Goal: Task Accomplishment & Management: Complete application form

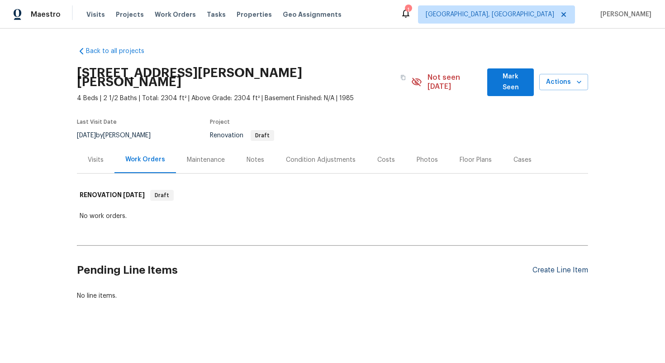
click at [544, 266] on div "Create Line Item" at bounding box center [561, 270] width 56 height 9
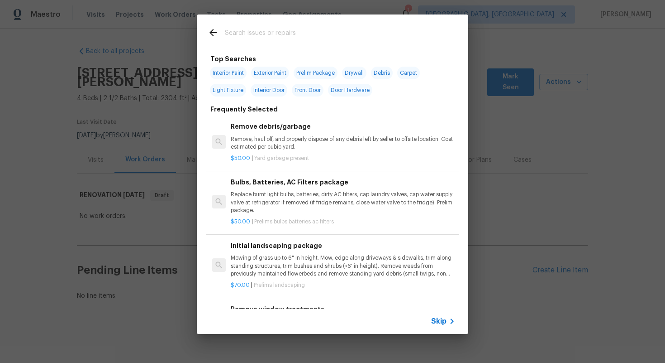
click at [439, 321] on span "Skip" at bounding box center [438, 320] width 15 height 9
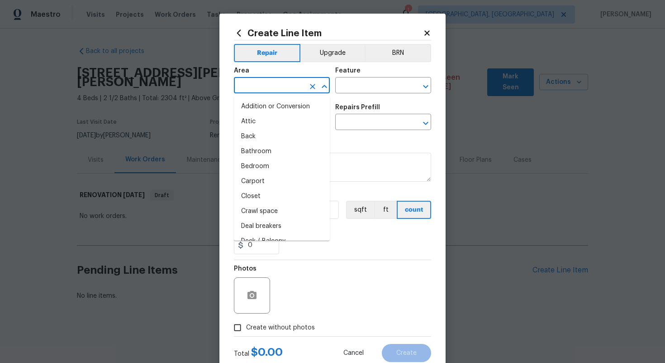
click at [263, 86] on input "text" at bounding box center [269, 86] width 71 height 14
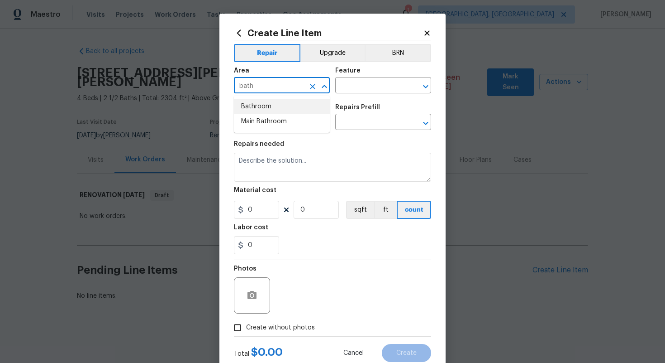
click at [265, 105] on li "Bathroom" at bounding box center [282, 106] width 96 height 15
type input "Bathroom"
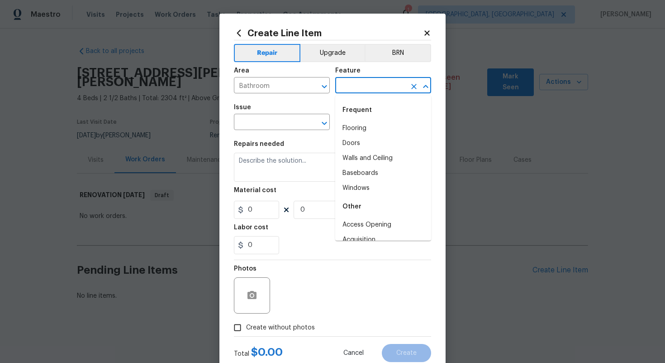
click at [364, 91] on input "text" at bounding box center [370, 86] width 71 height 14
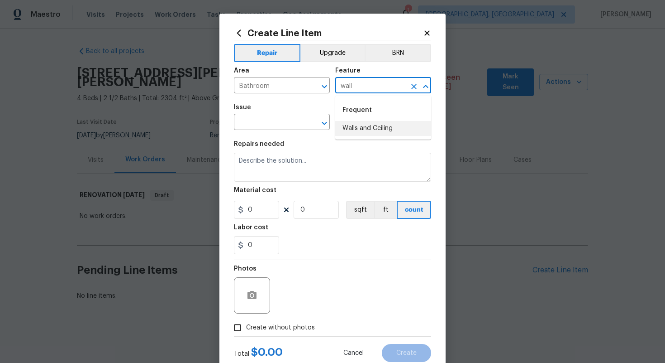
click at [367, 132] on li "Walls and Ceiling" at bounding box center [383, 128] width 96 height 15
type input "Walls and Ceiling"
click at [283, 119] on input "text" at bounding box center [269, 123] width 71 height 14
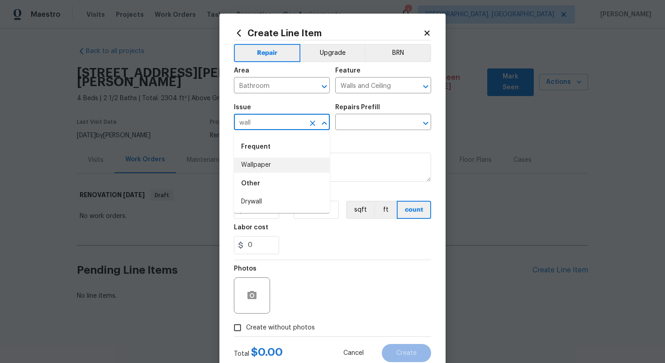
click at [296, 158] on li "Wallpaper" at bounding box center [282, 164] width 96 height 15
type input "Wallpaper"
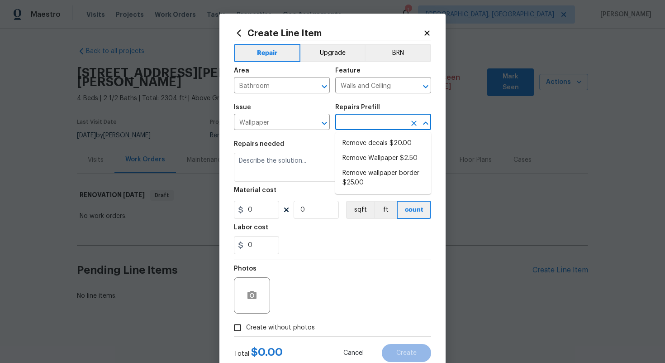
click at [356, 119] on input "text" at bounding box center [370, 123] width 71 height 14
click at [356, 145] on li "Remove decals $20.00" at bounding box center [383, 143] width 96 height 15
type input "Remove decals $20.00"
type textarea "Remove decals from door/wall/ceiling"
type input "20"
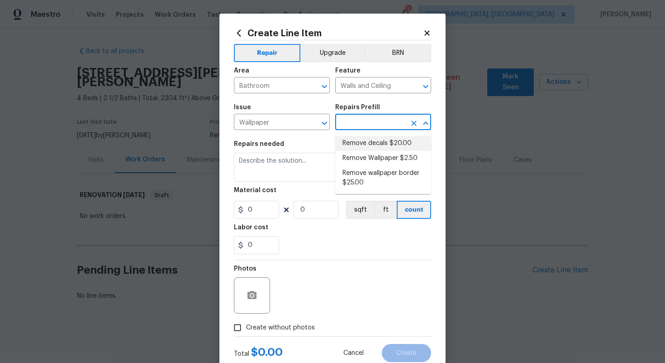
type input "1"
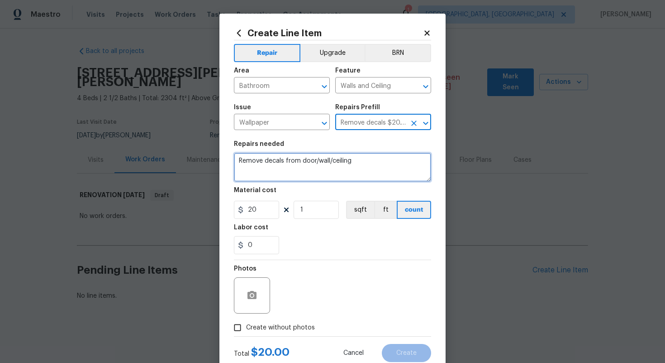
click at [237, 161] on textarea "Remove decals from door/wall/ceiling" at bounding box center [332, 167] width 197 height 29
type textarea "#sala - Remove decals from door/wall/ceiling"
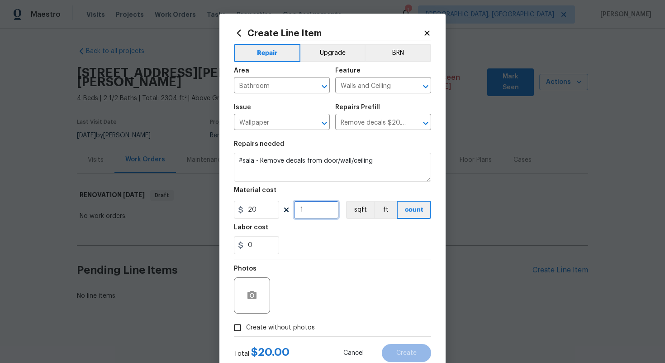
click at [313, 214] on input "1" at bounding box center [316, 209] width 45 height 18
type input "40"
click at [287, 322] on label "Create without photos" at bounding box center [272, 327] width 86 height 17
click at [246, 322] on input "Create without photos" at bounding box center [237, 327] width 17 height 17
checkbox input "true"
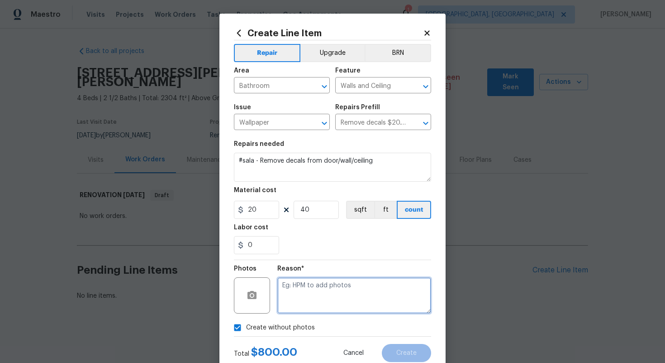
click at [313, 290] on textarea at bounding box center [354, 295] width 154 height 36
type textarea "n/a"
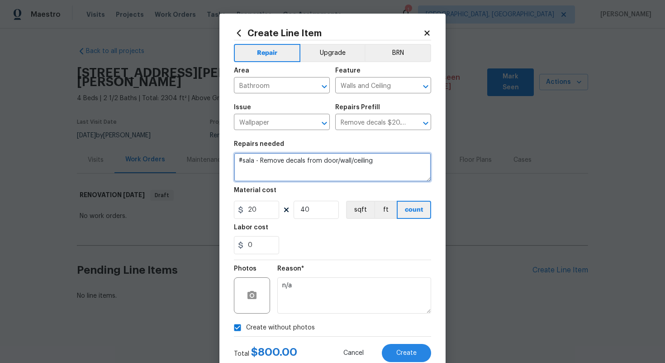
click at [377, 163] on textarea "#sala - Remove decals from door/wall/ceiling" at bounding box center [332, 167] width 197 height 29
paste textarea "Secondary full bathroom"
type textarea "#sala - Remove decals from door/wall/ceiling - Secondary full bathroom"
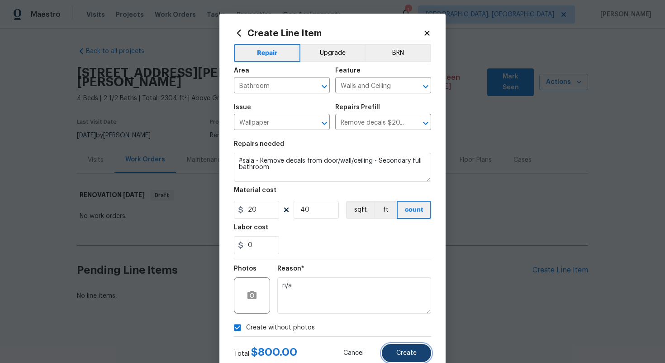
click at [402, 352] on span "Create" at bounding box center [406, 352] width 20 height 7
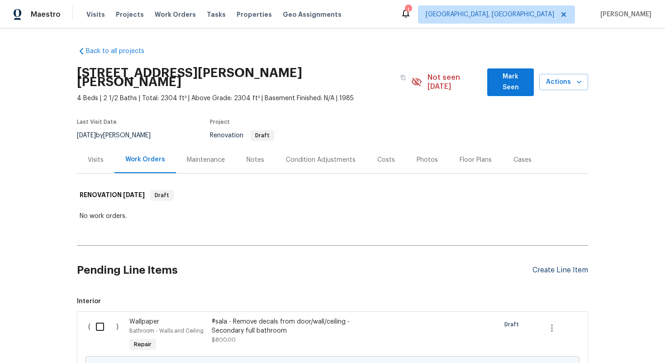
click at [556, 266] on div "Create Line Item" at bounding box center [561, 270] width 56 height 9
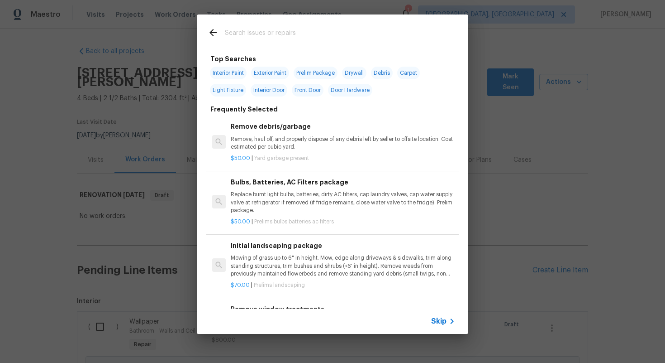
click at [439, 320] on span "Skip" at bounding box center [438, 320] width 15 height 9
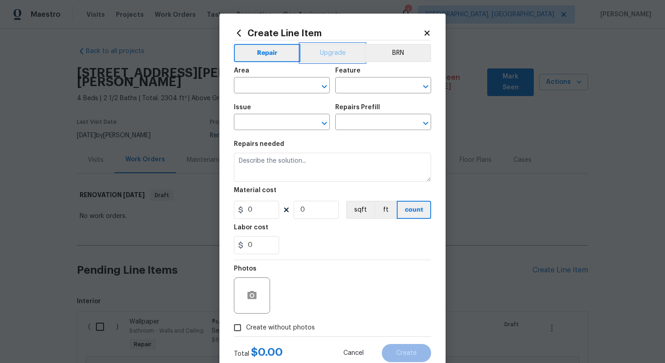
click at [329, 52] on button "Upgrade" at bounding box center [333, 53] width 65 height 18
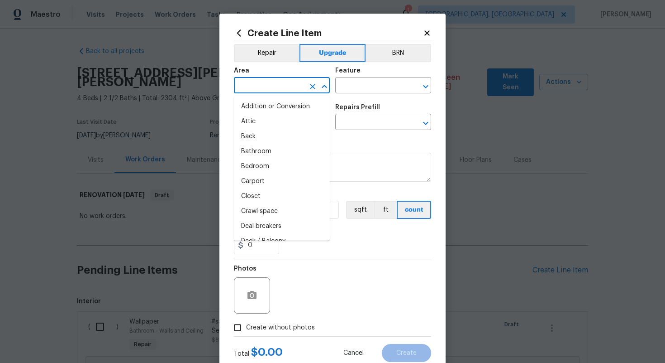
click at [268, 88] on input "text" at bounding box center [269, 86] width 71 height 14
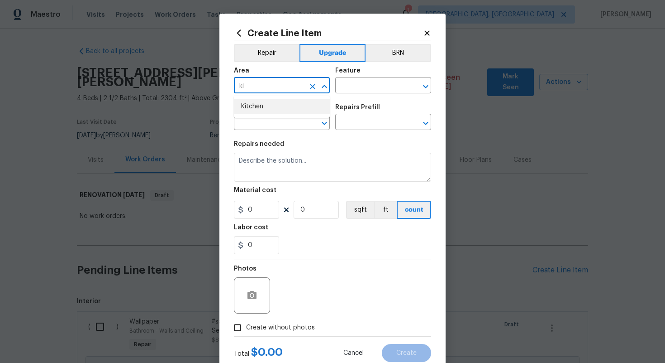
click at [265, 106] on li "Kitchen" at bounding box center [282, 106] width 96 height 15
type input "Kitchen"
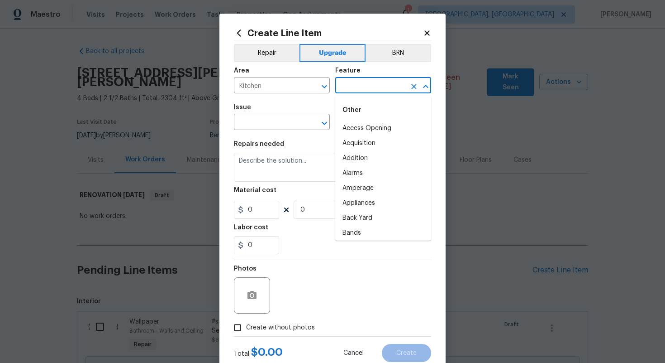
click at [372, 80] on input "text" at bounding box center [370, 86] width 71 height 14
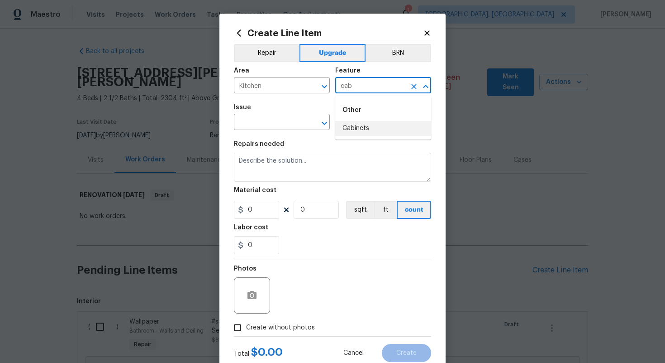
click at [362, 128] on li "Cabinets" at bounding box center [383, 128] width 96 height 15
type input "Cabinets"
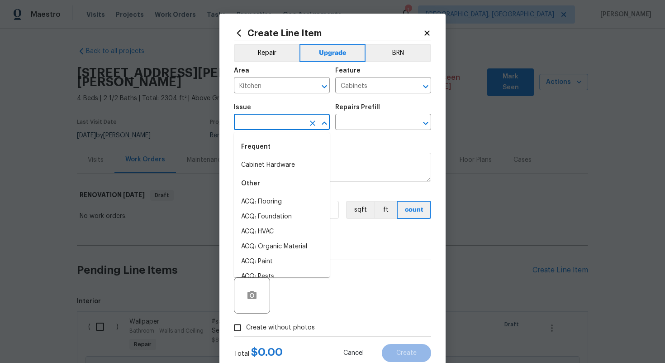
click at [260, 124] on input "text" at bounding box center [269, 123] width 71 height 14
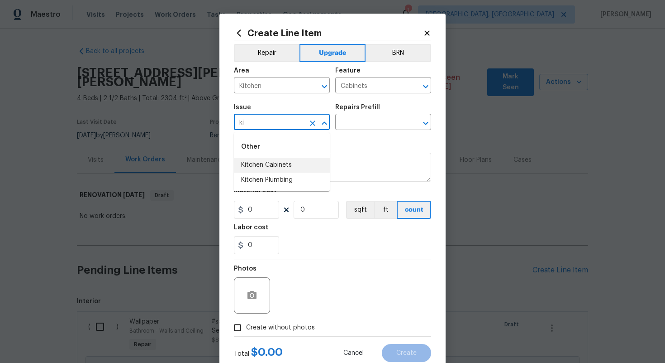
click at [253, 161] on li "Kitchen Cabinets" at bounding box center [282, 164] width 96 height 15
type input "Kitchen Cabinets"
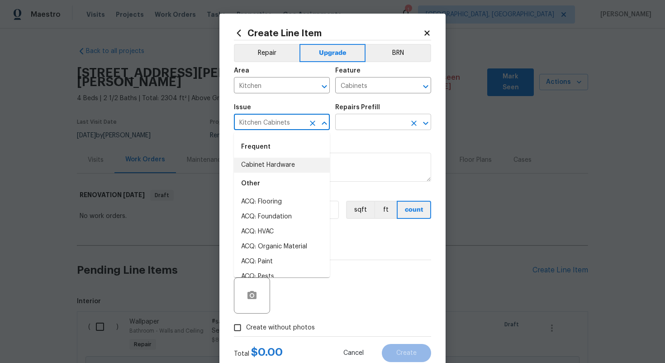
click at [345, 129] on input "text" at bounding box center [370, 123] width 71 height 14
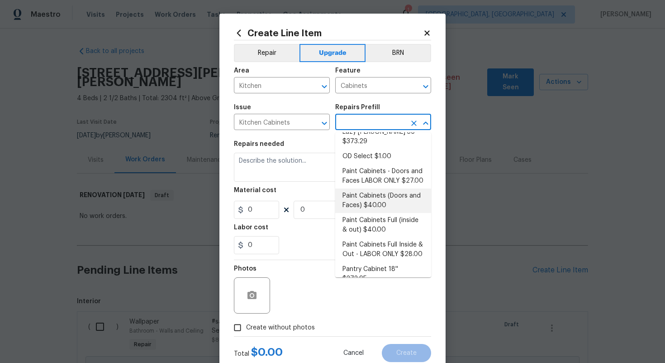
scroll to position [118, 0]
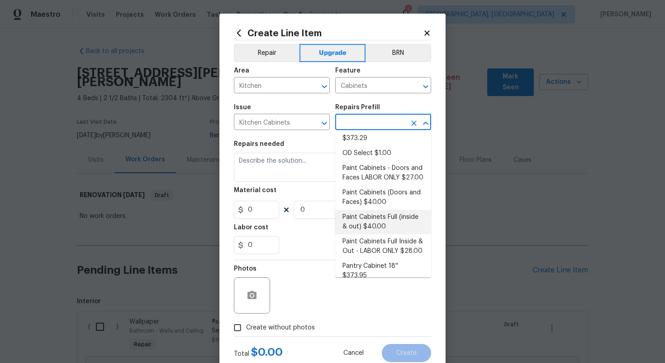
click at [373, 215] on li "Paint Cabinets Full (inside & out) $40.00" at bounding box center [383, 222] width 96 height 24
type input "Paint Cabinets Full (inside & out) $40.00"
type textarea "Prep, sand, mask and apply 2 coats of paint to the kitchen cabinet doors, inter…"
type input "40"
type input "1"
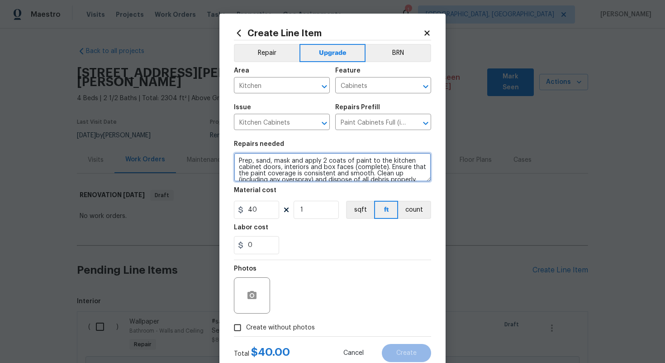
click at [236, 161] on textarea "Prep, sand, mask and apply 2 coats of paint to the kitchen cabinet doors, inter…" at bounding box center [332, 167] width 197 height 29
type textarea "#sala - Prep, sand, mask and apply 2 coats of paint to the kitchen cabinet door…"
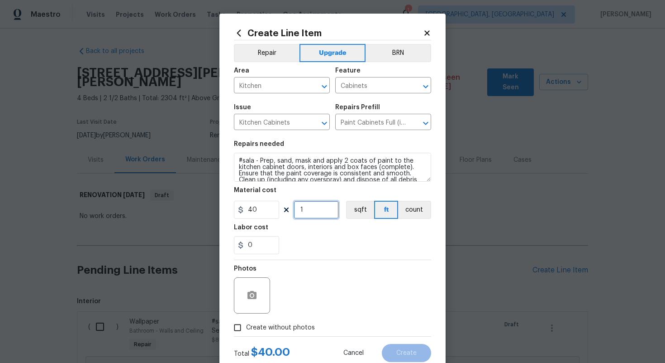
click at [306, 212] on input "1" at bounding box center [316, 209] width 45 height 18
type input "60"
click at [284, 329] on span "Create without photos" at bounding box center [280, 328] width 69 height 10
click at [246, 329] on input "Create without photos" at bounding box center [237, 327] width 17 height 17
checkbox input "true"
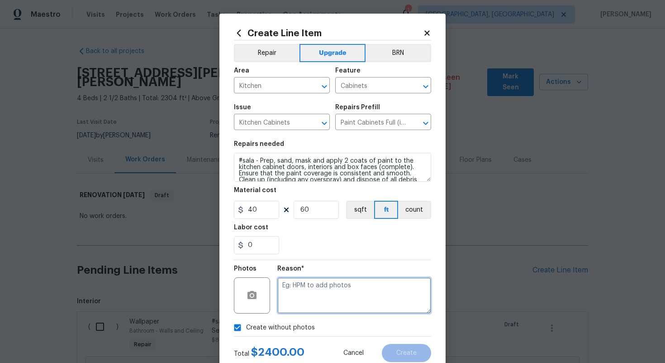
click at [332, 284] on textarea at bounding box center [354, 295] width 154 height 36
type textarea "n/a"
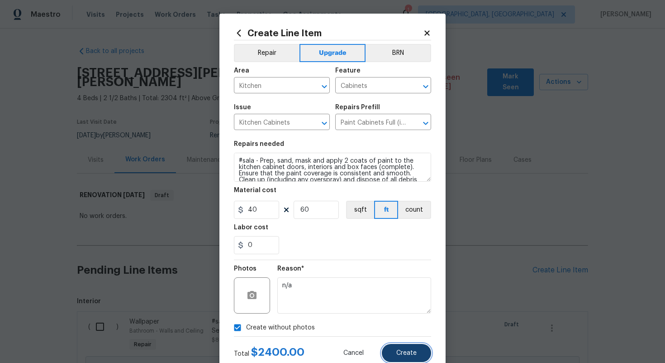
click at [390, 354] on button "Create" at bounding box center [406, 352] width 49 height 18
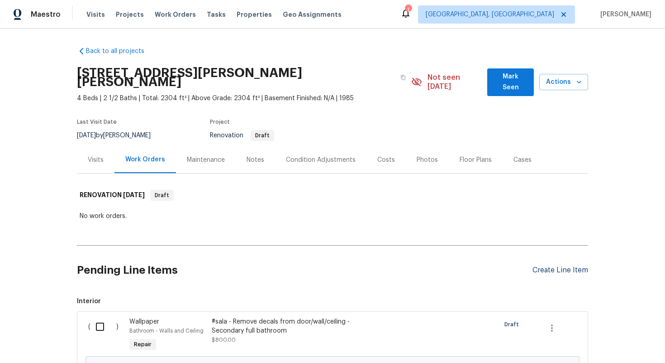
click at [555, 266] on div "Create Line Item" at bounding box center [561, 270] width 56 height 9
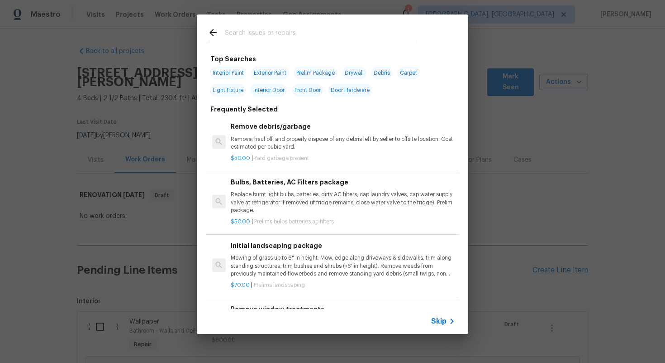
click at [440, 323] on span "Skip" at bounding box center [438, 320] width 15 height 9
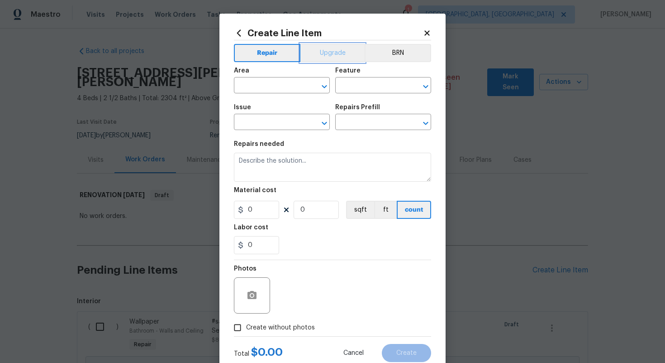
click at [334, 44] on button "Upgrade" at bounding box center [333, 53] width 65 height 18
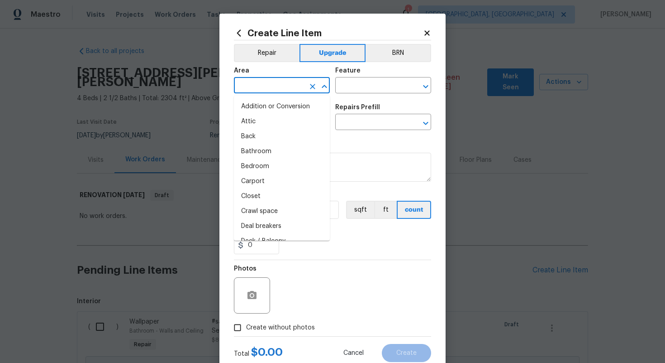
click at [277, 81] on input "text" at bounding box center [269, 86] width 71 height 14
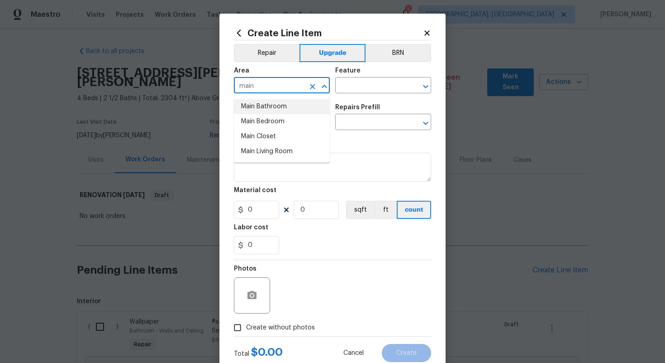
click at [279, 102] on li "Main Bathroom" at bounding box center [282, 106] width 96 height 15
type input "Main Bathroom"
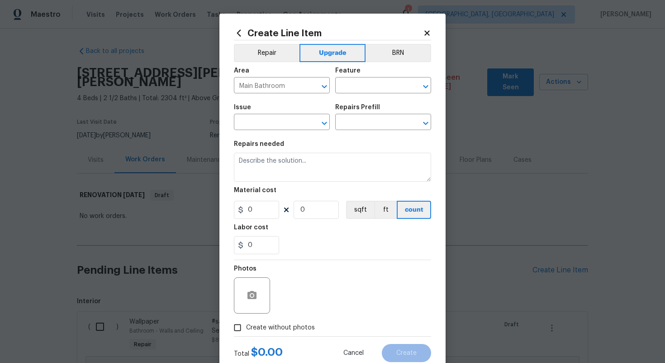
click at [362, 77] on div "Feature" at bounding box center [383, 73] width 96 height 12
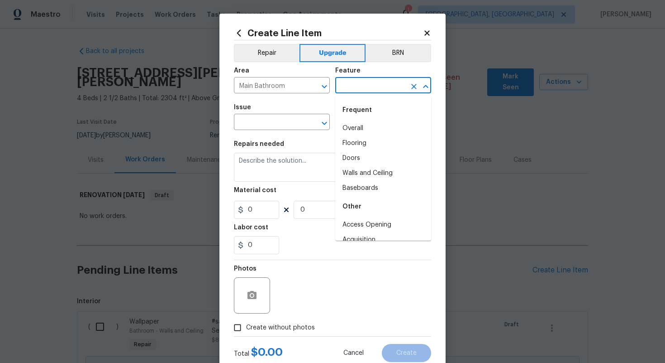
click at [360, 80] on input "text" at bounding box center [370, 86] width 71 height 14
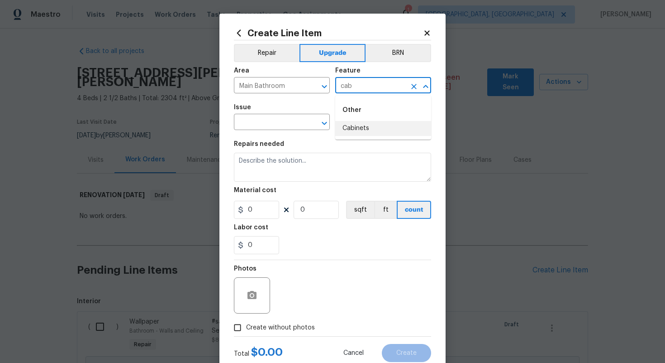
click at [343, 125] on li "Cabinets" at bounding box center [383, 128] width 96 height 15
type input "Cabinets"
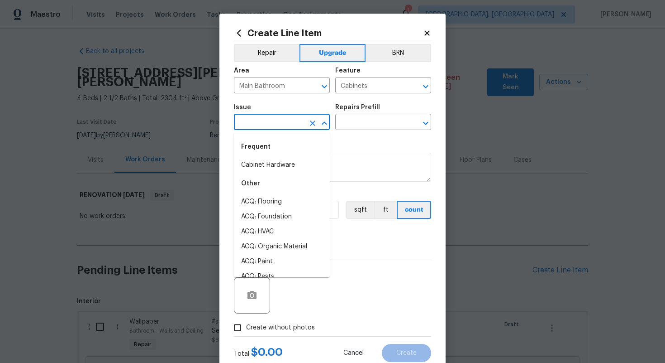
click at [277, 125] on input "text" at bounding box center [269, 123] width 71 height 14
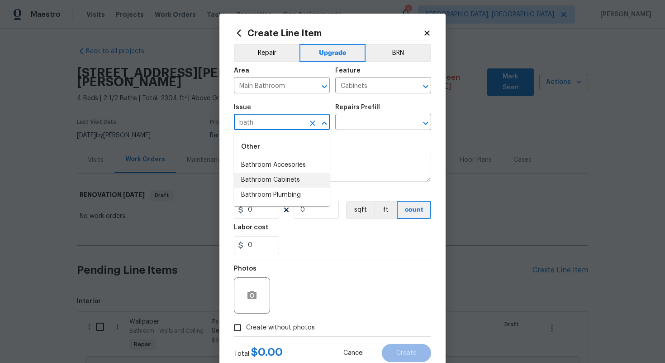
click at [288, 178] on li "Bathroom Cabinets" at bounding box center [282, 179] width 96 height 15
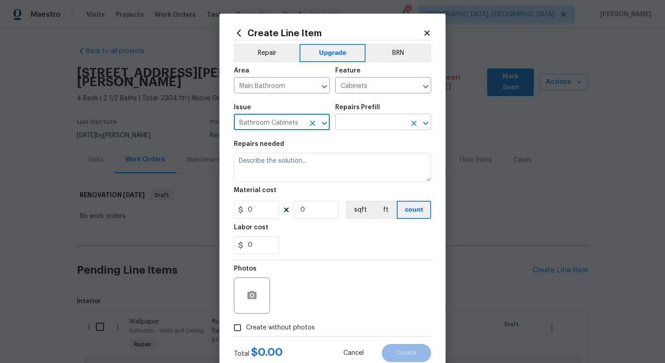
type input "Bathroom Cabinets"
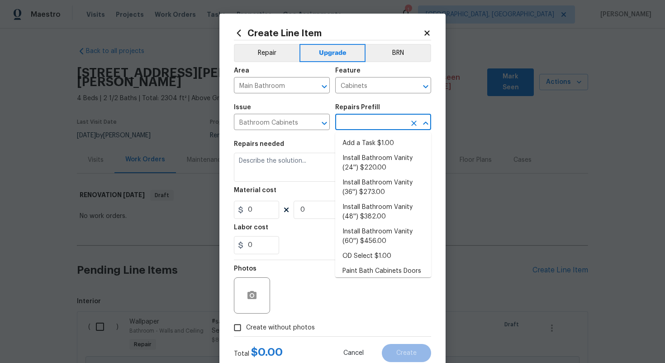
click at [353, 122] on input "text" at bounding box center [370, 123] width 71 height 14
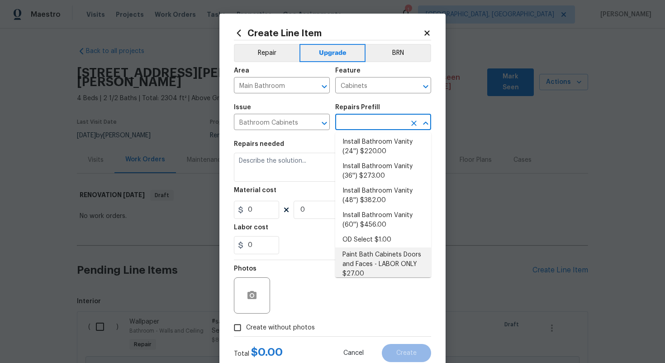
scroll to position [0, 0]
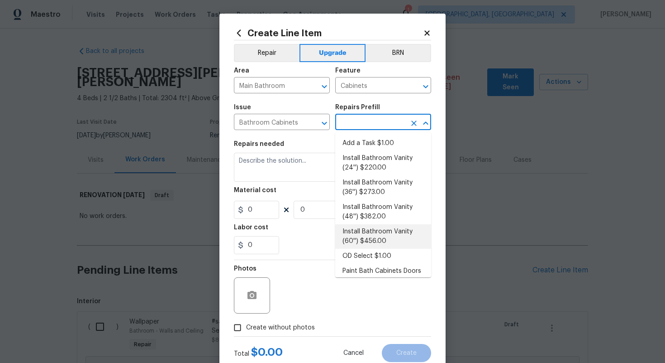
click at [372, 228] on li "Install Bathroom Vanity (60'') $456.00" at bounding box center [383, 236] width 96 height 24
type input "Install Bathroom Vanity (60'') $456.00"
type textarea "Remove the existing bathroom vanity (if present) and install a new 60'' bathroo…"
type input "456"
type input "1"
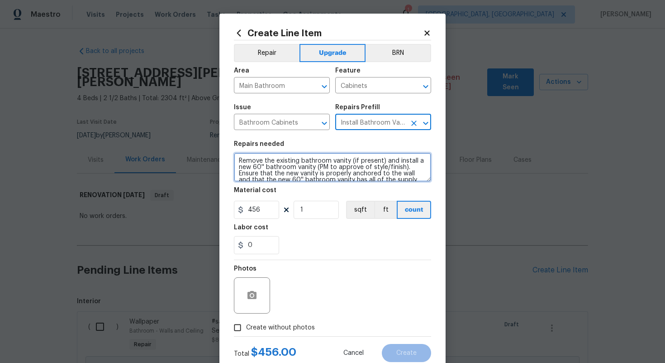
click at [236, 157] on textarea "Remove the existing bathroom vanity (if present) and install a new 60'' bathroo…" at bounding box center [332, 167] width 197 height 29
paste textarea "Primary bathroom"
type textarea "#sala - Primary bathroom - Remove the existing bathroom vanity (if present) and…"
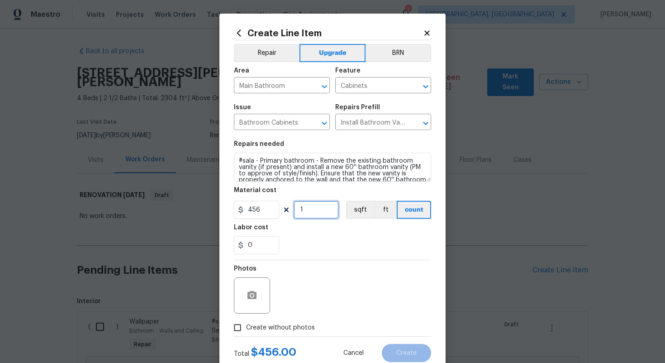
click at [313, 210] on input "1" at bounding box center [316, 209] width 45 height 18
type input "1"
click at [262, 212] on input "456" at bounding box center [256, 209] width 45 height 18
type input "1500"
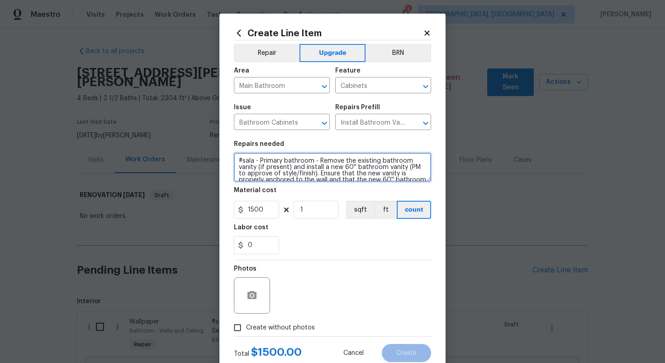
click at [320, 161] on textarea "#sala - Primary bathroom - Remove the existing bathroom vanity (if present) and…" at bounding box center [332, 167] width 197 height 29
paste textarea "Double Vanity Replacement"
type textarea "#sala - Primary bathroom - Double Vanity Replacement - Remove the existing bath…"
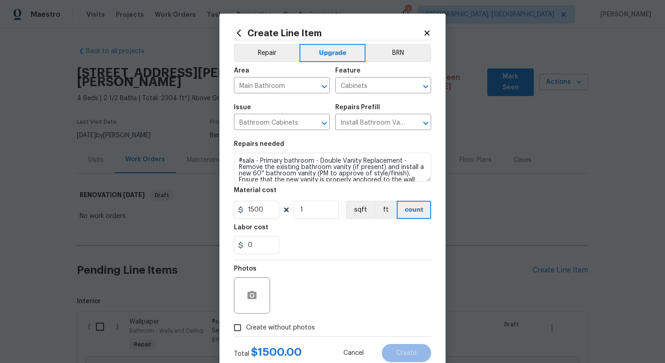
click at [296, 328] on span "Create without photos" at bounding box center [280, 328] width 69 height 10
click at [246, 328] on input "Create without photos" at bounding box center [237, 327] width 17 height 17
checkbox input "true"
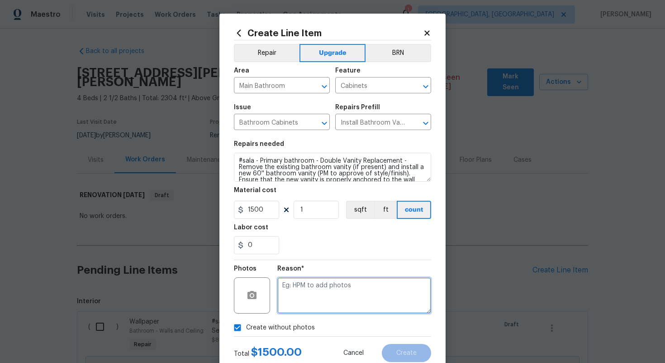
click at [313, 305] on textarea at bounding box center [354, 295] width 154 height 36
type textarea "m"
type textarea "n/a"
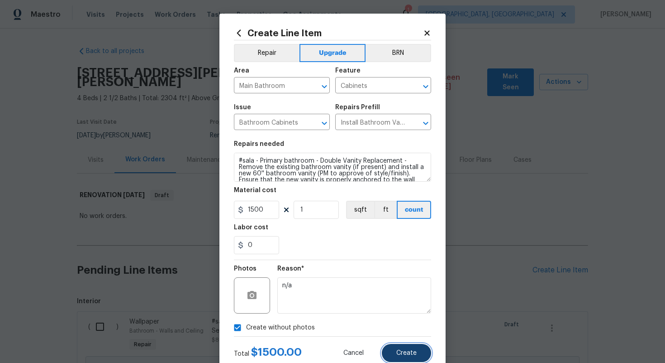
click at [410, 354] on span "Create" at bounding box center [406, 352] width 20 height 7
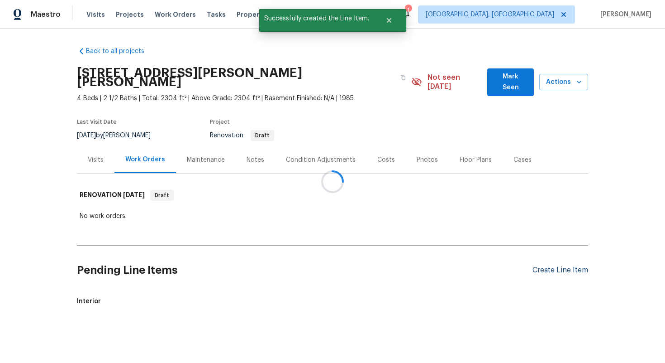
click at [555, 261] on div at bounding box center [332, 181] width 665 height 363
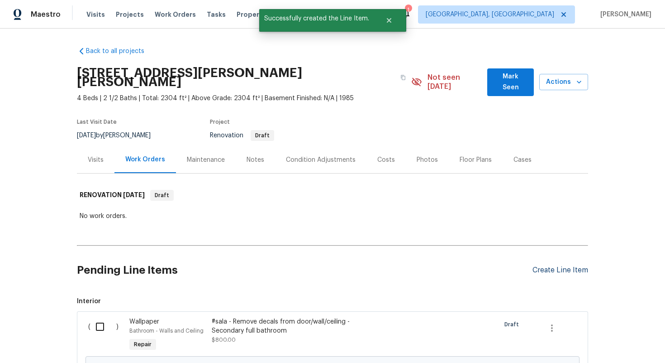
click at [545, 266] on div "Create Line Item" at bounding box center [561, 270] width 56 height 9
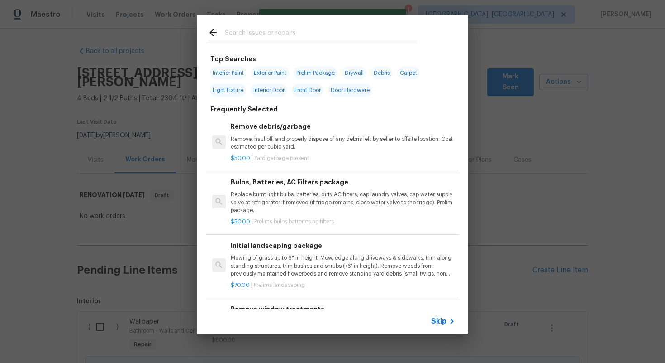
click at [432, 322] on span "Skip" at bounding box center [438, 320] width 15 height 9
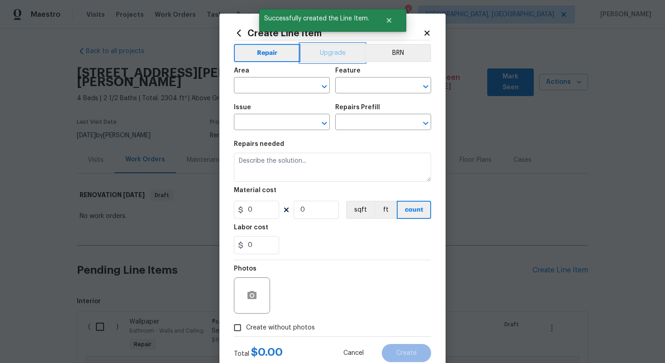
click at [334, 50] on button "Upgrade" at bounding box center [333, 53] width 65 height 18
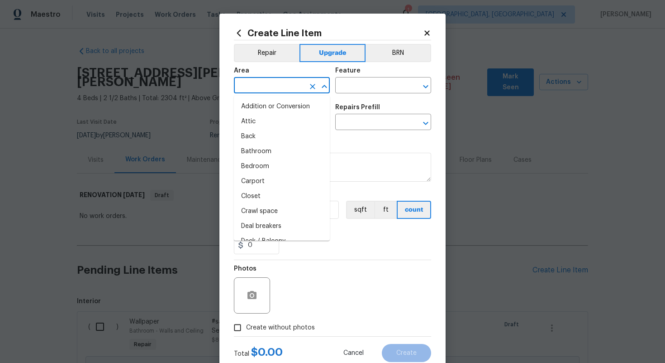
click at [277, 90] on input "text" at bounding box center [269, 86] width 71 height 14
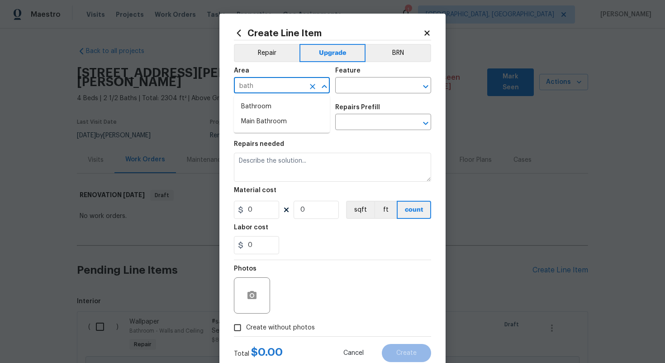
type input "bath"
click at [260, 110] on li "Bathroom" at bounding box center [282, 106] width 96 height 15
type input "Bathroom"
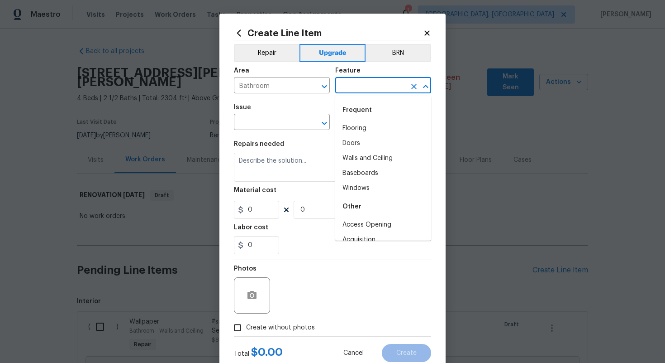
click at [368, 85] on input "text" at bounding box center [370, 86] width 71 height 14
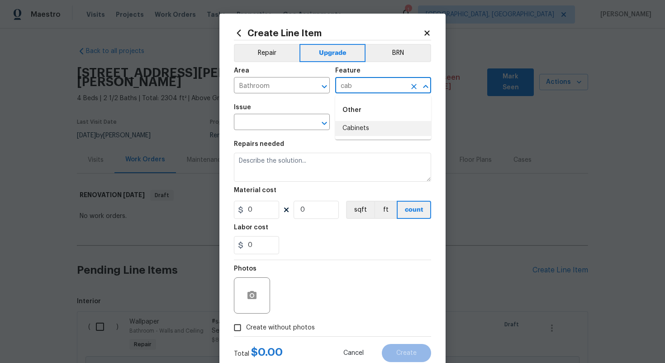
click at [369, 125] on li "Cabinets" at bounding box center [383, 128] width 96 height 15
type input "Cabinets"
click at [262, 124] on input "text" at bounding box center [269, 123] width 71 height 14
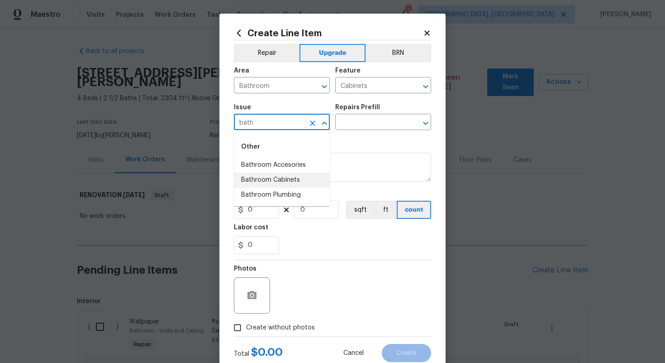
click at [269, 176] on li "Bathroom Cabinets" at bounding box center [282, 179] width 96 height 15
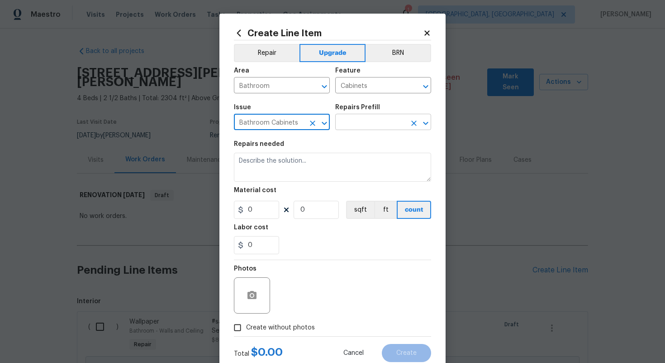
type input "Bathroom Cabinets"
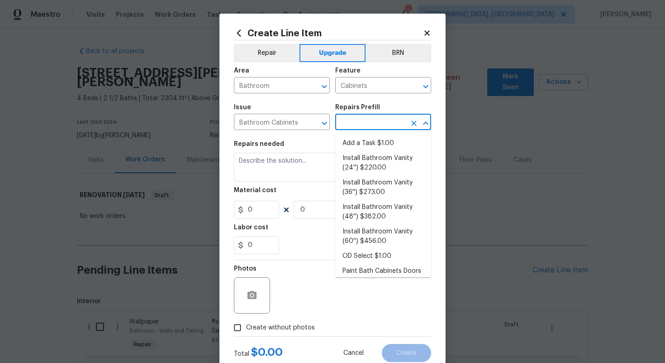
click at [360, 120] on input "text" at bounding box center [370, 123] width 71 height 14
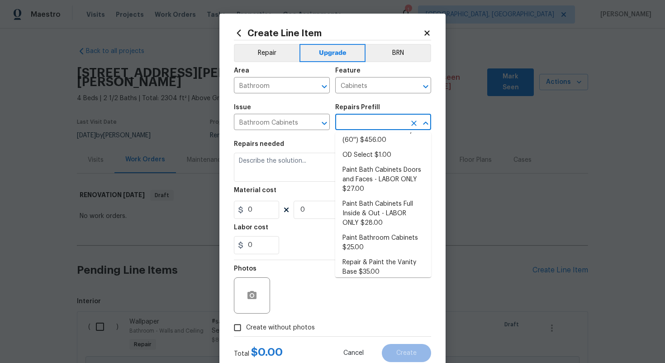
scroll to position [104, 0]
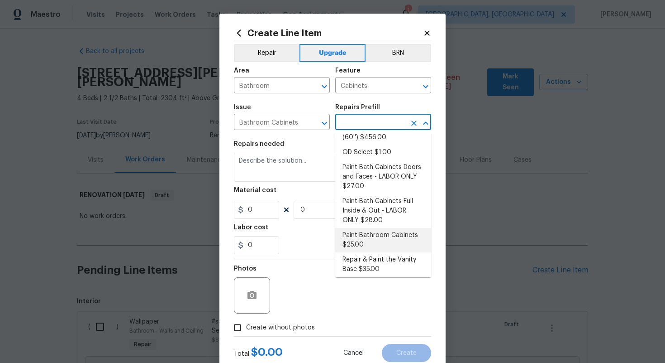
click at [372, 239] on li "Paint Bathroom Cabinets $25.00" at bounding box center [383, 240] width 96 height 24
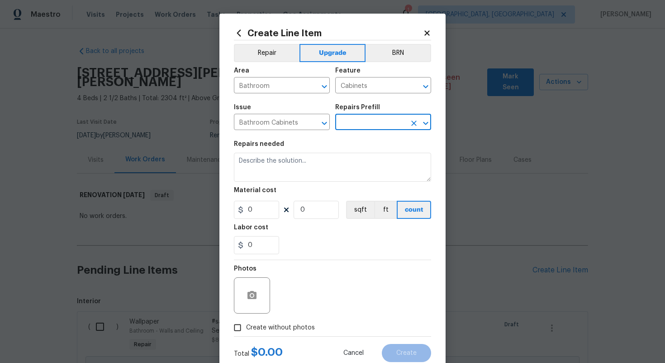
type input "Paint Bathroom Cabinets $25.00"
type textarea "Prep, sand, mask and apply 2 coats of paint to the bathroom cabinet doors, inte…"
type input "25"
type input "1"
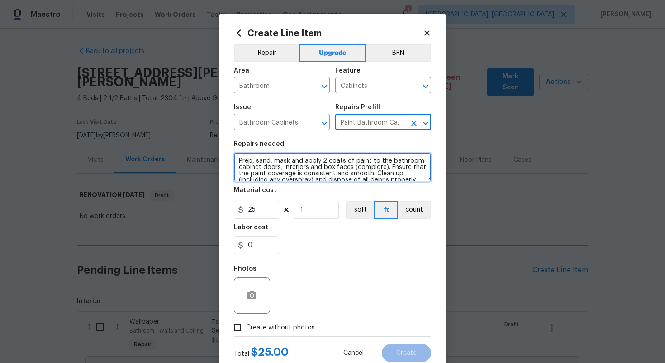
click at [238, 162] on textarea "Prep, sand, mask and apply 2 coats of paint to the bathroom cabinet doors, inte…" at bounding box center [332, 167] width 197 height 29
paste textarea "Secondary full bathroom"
type textarea "#sala - Secondary full bathroom - Prep, sand, mask and apply 2 coats of paint t…"
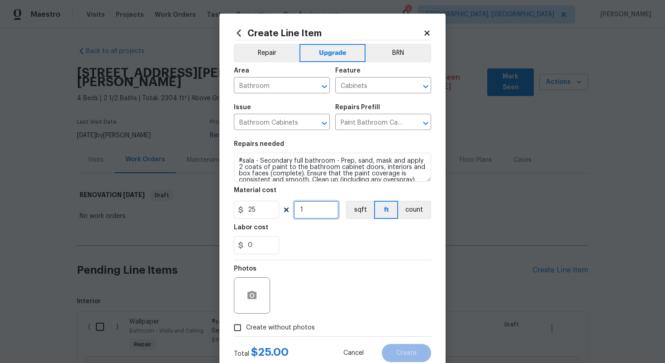
click at [316, 206] on input "1" at bounding box center [316, 209] width 45 height 18
type input "20"
click at [289, 331] on span "Create without photos" at bounding box center [280, 328] width 69 height 10
click at [246, 331] on input "Create without photos" at bounding box center [237, 327] width 17 height 17
checkbox input "true"
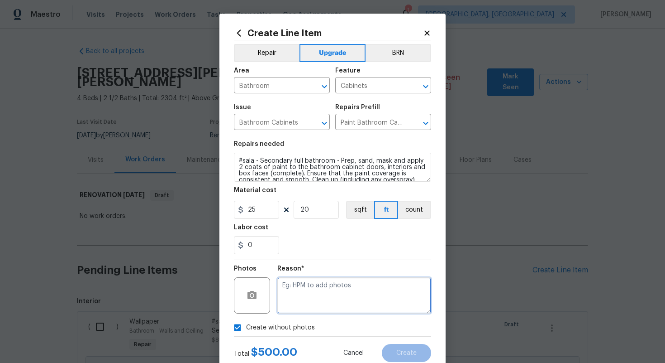
click at [310, 306] on textarea at bounding box center [354, 295] width 154 height 36
type textarea "n/a"
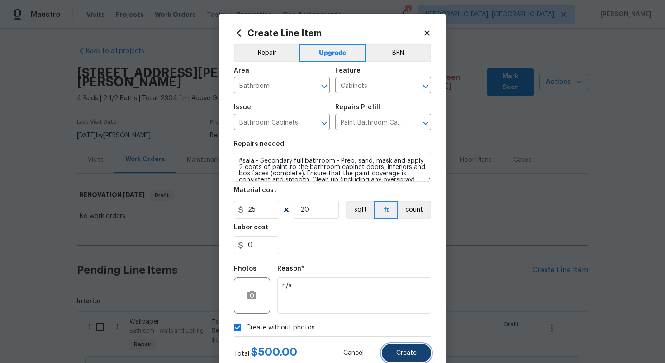
click at [409, 353] on span "Create" at bounding box center [406, 352] width 20 height 7
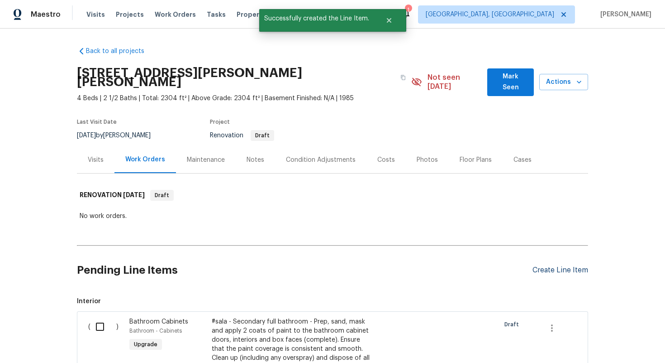
click at [546, 266] on div "Create Line Item" at bounding box center [561, 270] width 56 height 9
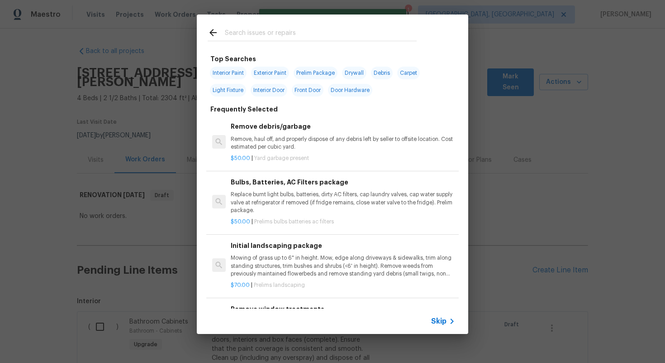
click at [437, 321] on span "Skip" at bounding box center [438, 320] width 15 height 9
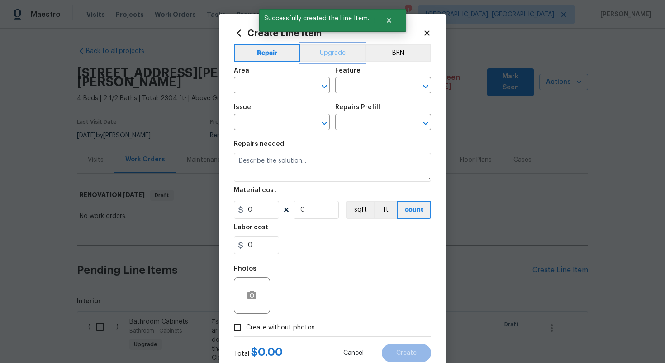
click at [331, 55] on button "Upgrade" at bounding box center [333, 53] width 65 height 18
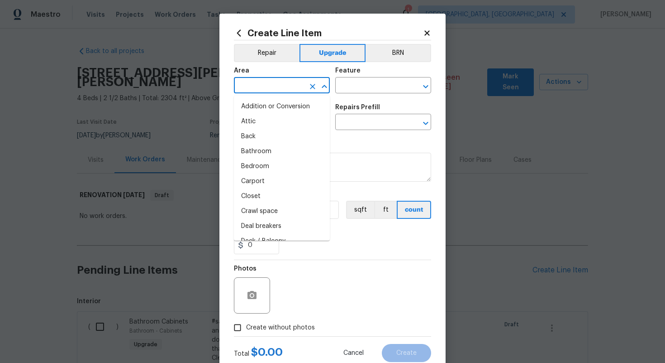
click at [289, 81] on input "text" at bounding box center [269, 86] width 71 height 14
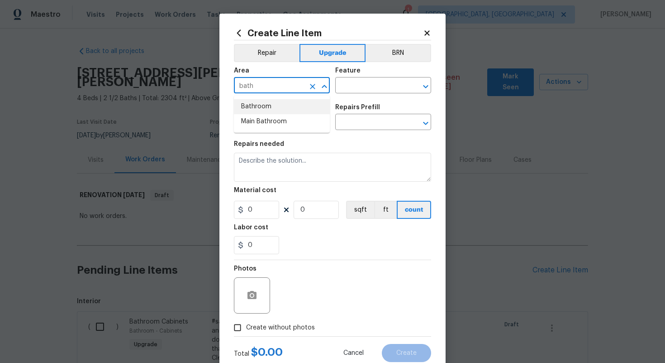
click at [282, 110] on li "Bathroom" at bounding box center [282, 106] width 96 height 15
type input "Bathroom"
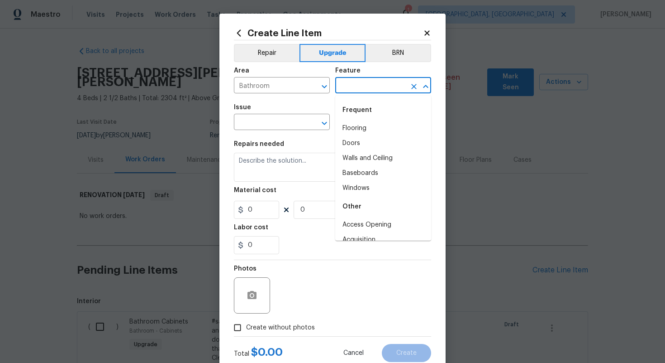
click at [352, 86] on input "text" at bounding box center [370, 86] width 71 height 14
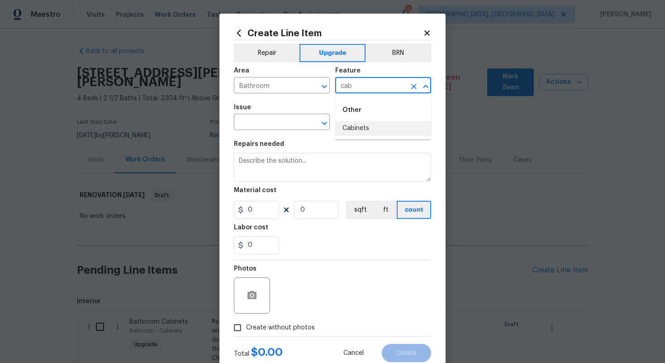
click at [353, 125] on li "Cabinets" at bounding box center [383, 128] width 96 height 15
type input "Cabinets"
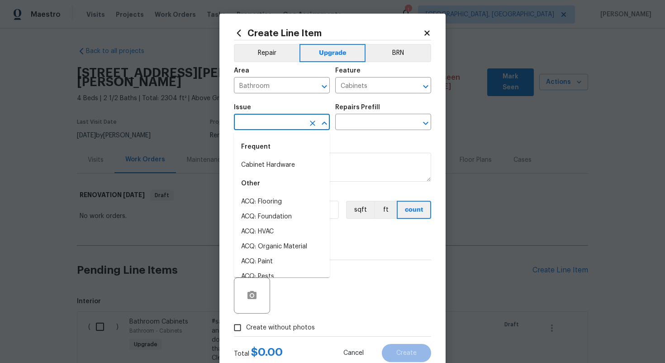
click at [274, 124] on input "text" at bounding box center [269, 123] width 71 height 14
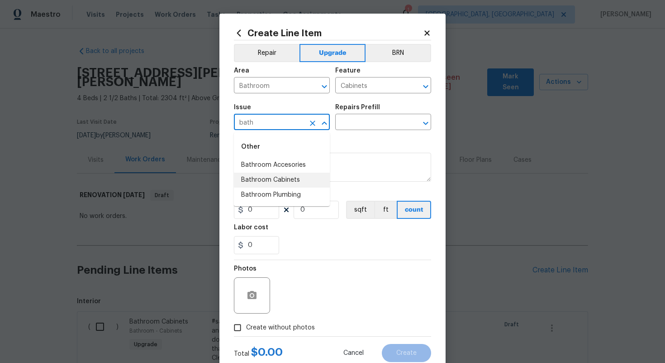
click at [295, 182] on li "Bathroom Cabinets" at bounding box center [282, 179] width 96 height 15
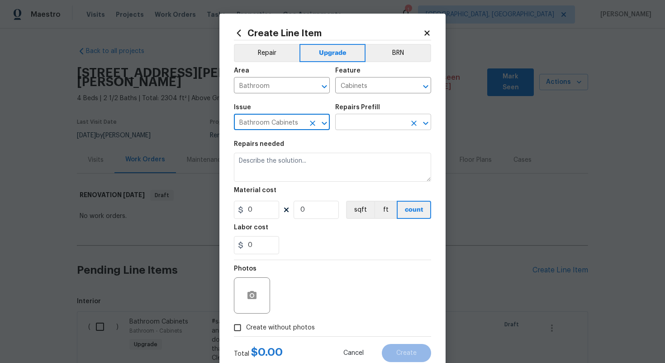
type input "Bathroom Cabinets"
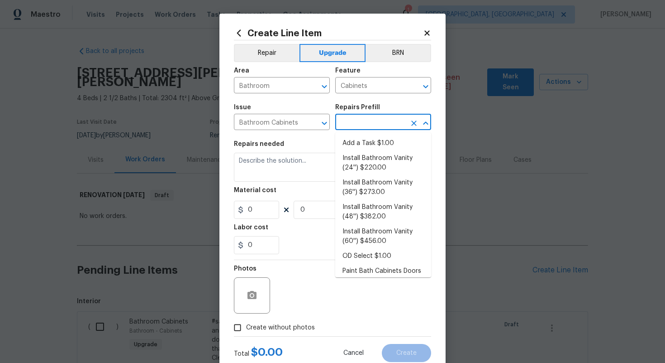
click at [357, 125] on input "text" at bounding box center [370, 123] width 71 height 14
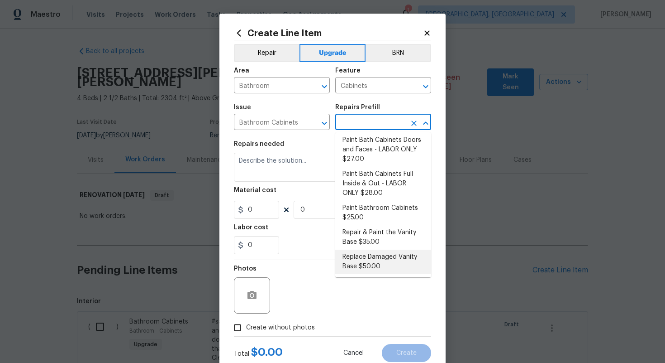
click at [376, 265] on li "Replace Damaged Vanity Base $50.00" at bounding box center [383, 261] width 96 height 24
type input "Replace Damaged Vanity Base $50.00"
type textarea "Remove the existing/damage cabinet base and replace with new. Ensure that the n…"
type input "50"
type input "1"
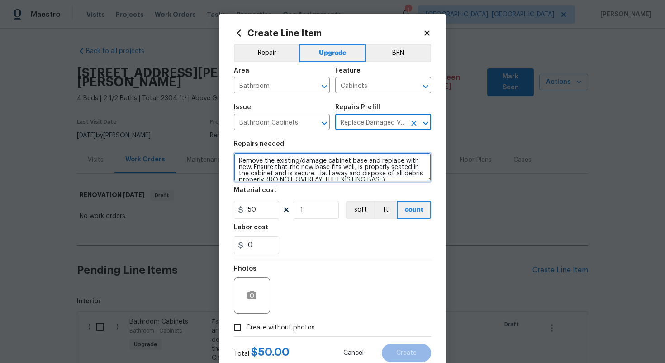
click at [237, 160] on textarea "Remove the existing/damage cabinet base and replace with new. Ensure that the n…" at bounding box center [332, 167] width 197 height 29
paste textarea "Secondary full bathroom"
type textarea "#sala - Secondary full bathroom - Remove the existing/damage cabinet base and r…"
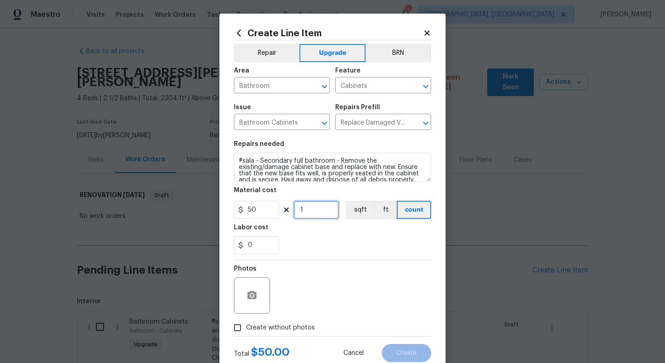
click at [315, 211] on input "1" at bounding box center [316, 209] width 45 height 18
click at [270, 210] on input "50" at bounding box center [256, 209] width 45 height 18
type input "75"
click at [274, 325] on span "Create without photos" at bounding box center [280, 328] width 69 height 10
click at [246, 325] on input "Create without photos" at bounding box center [237, 327] width 17 height 17
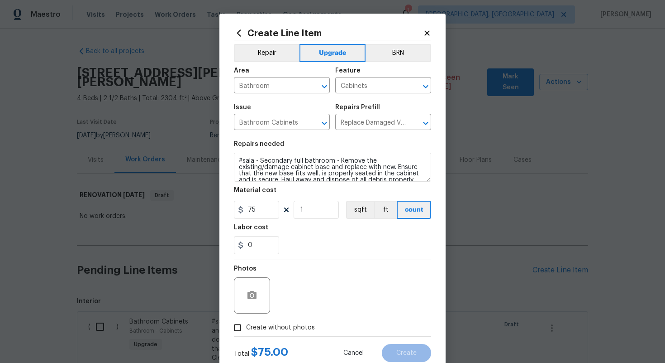
checkbox input "true"
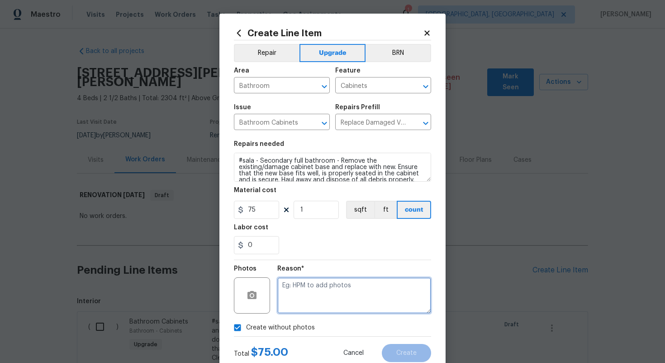
click at [301, 302] on textarea at bounding box center [354, 295] width 154 height 36
type textarea "n/a"
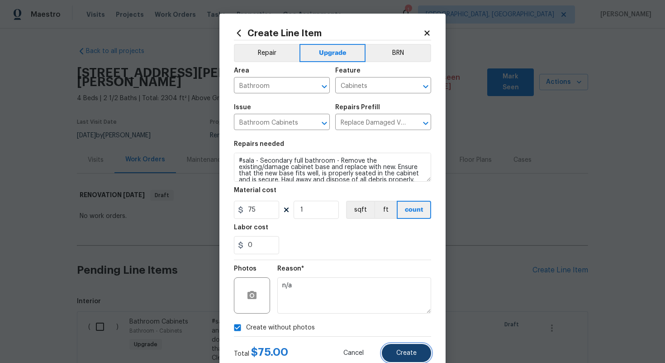
click at [420, 351] on button "Create" at bounding box center [406, 352] width 49 height 18
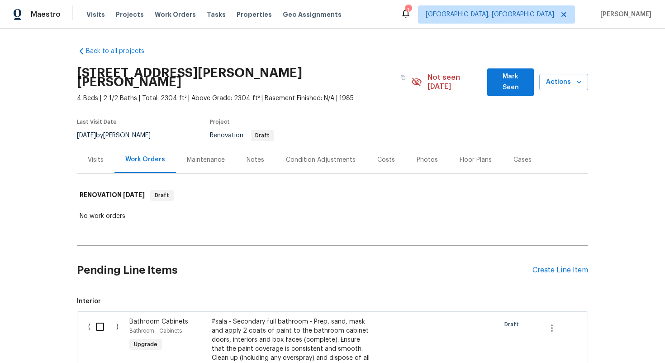
click at [545, 255] on div "Pending Line Items Create Line Item" at bounding box center [332, 270] width 511 height 42
click at [544, 266] on div "Create Line Item" at bounding box center [561, 270] width 56 height 9
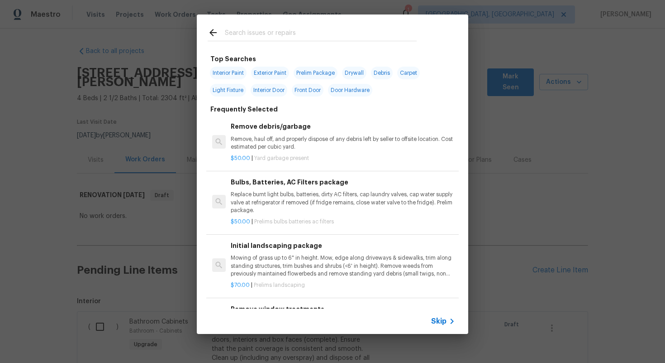
click at [434, 327] on div "Skip" at bounding box center [333, 320] width 272 height 25
click at [447, 315] on div "Skip" at bounding box center [333, 320] width 272 height 25
click at [441, 319] on span "Skip" at bounding box center [438, 320] width 15 height 9
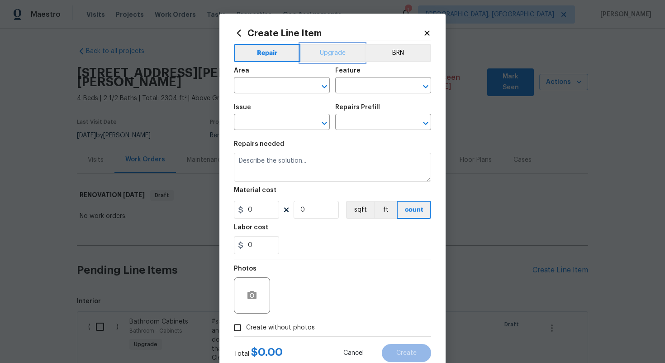
click at [315, 55] on button "Upgrade" at bounding box center [333, 53] width 65 height 18
click at [255, 84] on input "text" at bounding box center [269, 86] width 71 height 14
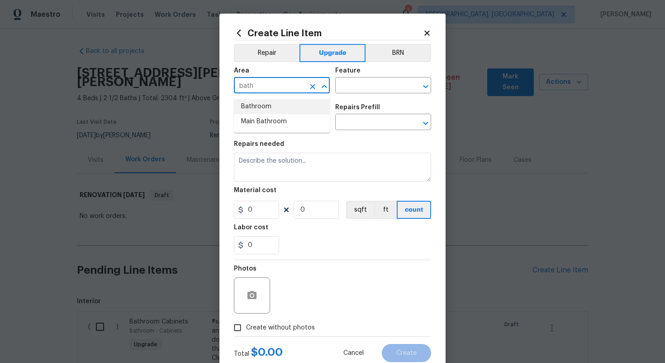
click at [258, 109] on li "Bathroom" at bounding box center [282, 106] width 96 height 15
type input "Bathroom"
click at [358, 89] on input "text" at bounding box center [370, 86] width 71 height 14
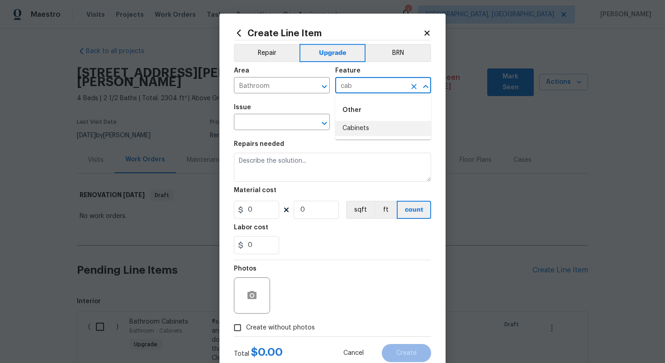
click at [358, 122] on li "Cabinets" at bounding box center [383, 128] width 96 height 15
type input "Cabinets"
click at [273, 113] on div "Issue" at bounding box center [282, 110] width 96 height 12
click at [272, 119] on input "text" at bounding box center [269, 123] width 71 height 14
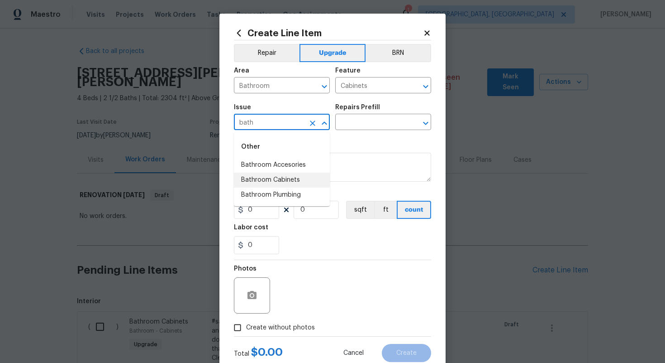
click at [286, 178] on li "Bathroom Cabinets" at bounding box center [282, 179] width 96 height 15
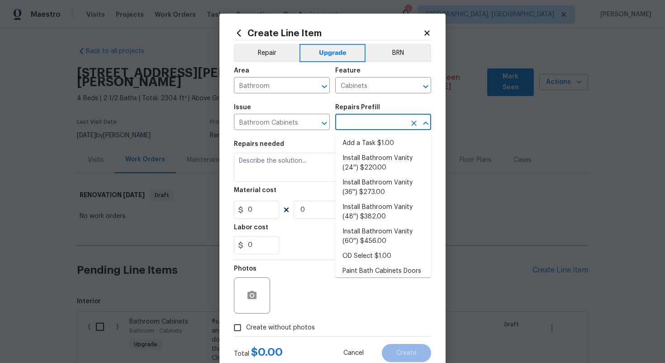
click at [360, 118] on input "text" at bounding box center [370, 123] width 71 height 14
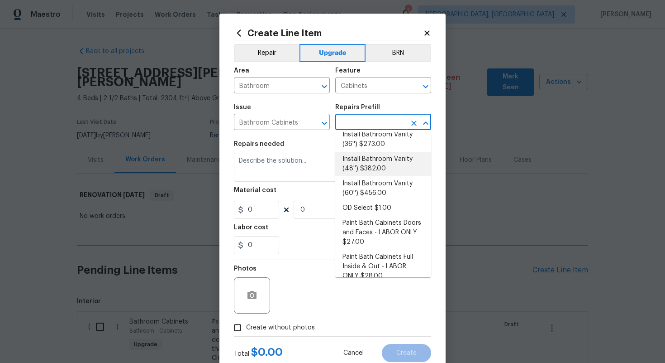
scroll to position [52, 0]
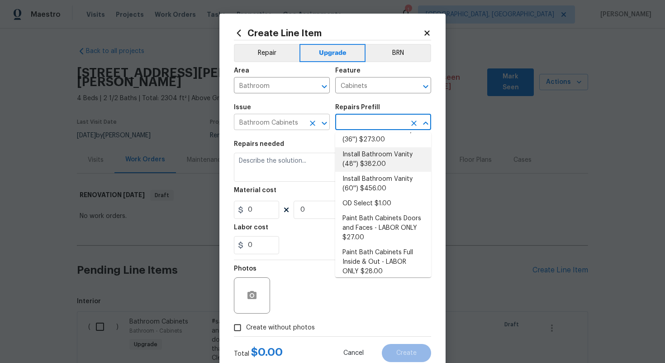
click at [302, 124] on input "Bathroom Cabinets" at bounding box center [269, 123] width 71 height 14
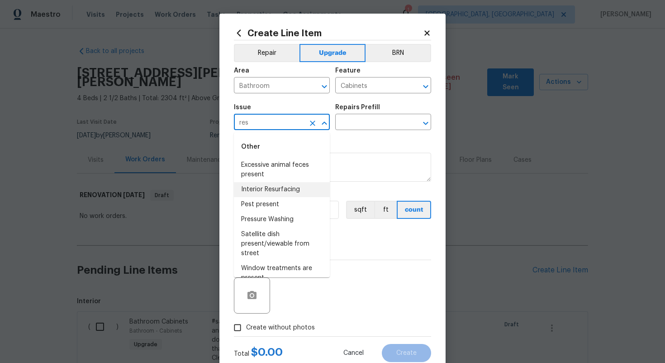
click at [286, 188] on li "Interior Resurfacing" at bounding box center [282, 189] width 96 height 15
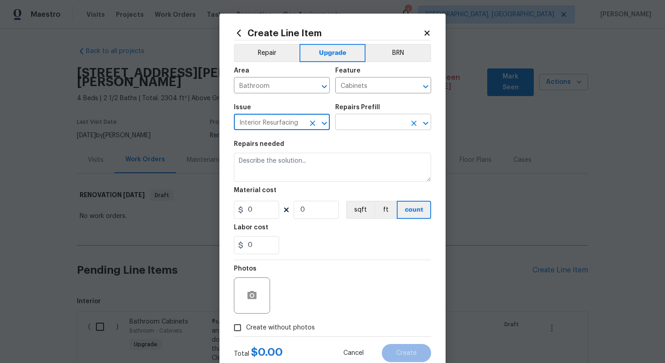
click at [359, 119] on input "text" at bounding box center [370, 123] width 71 height 14
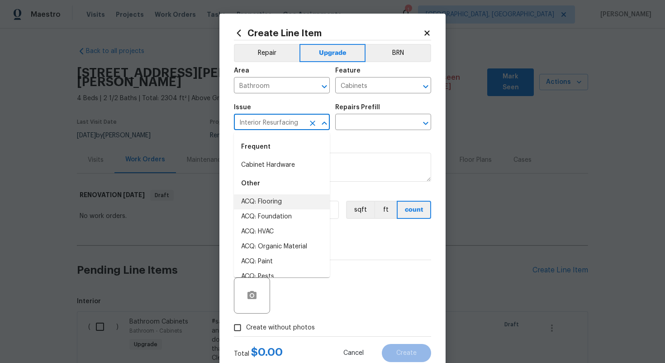
click at [284, 125] on input "Interior Resurfacing" at bounding box center [269, 123] width 71 height 14
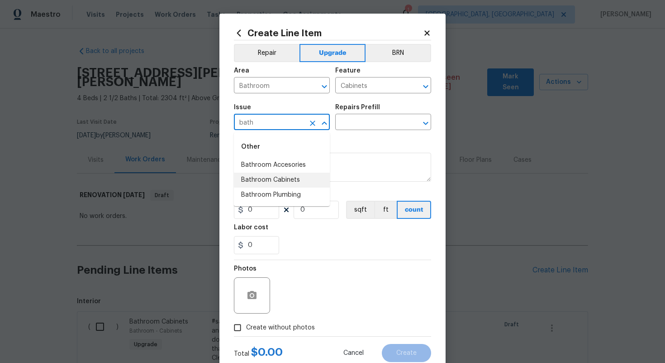
click at [305, 182] on li "Bathroom Cabinets" at bounding box center [282, 179] width 96 height 15
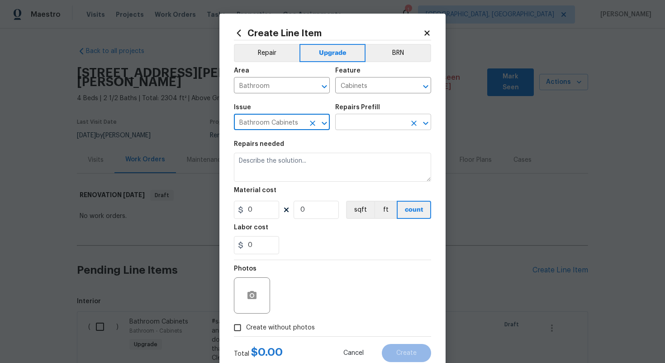
type input "Bathroom Cabinets"
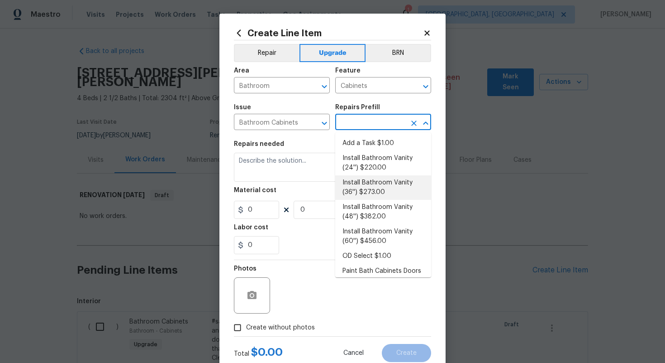
click at [362, 123] on input "text" at bounding box center [370, 123] width 71 height 14
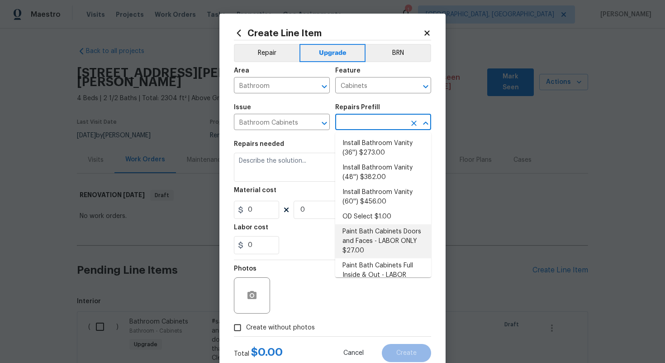
scroll to position [0, 0]
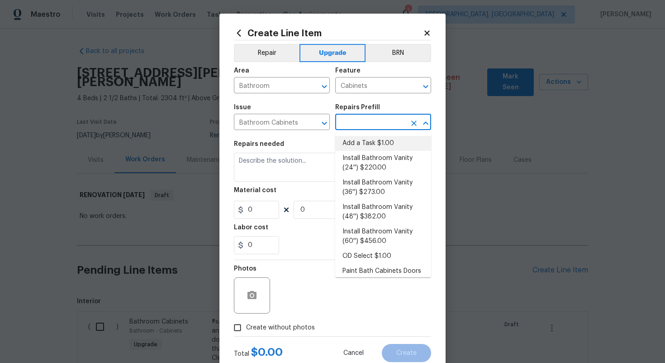
click at [356, 138] on li "Add a Task $1.00" at bounding box center [383, 143] width 96 height 15
type input "Add a Task $1.00"
type textarea "HPM to detail"
type input "1"
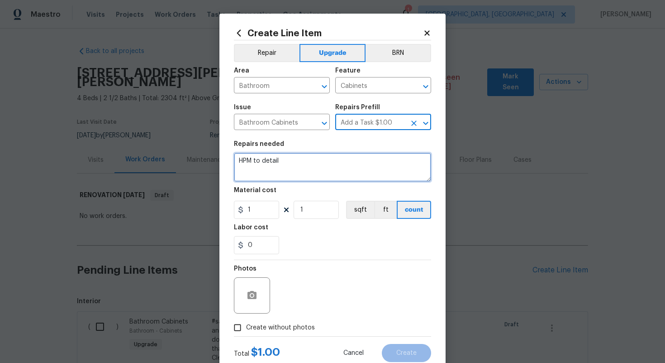
click at [301, 162] on textarea "HPM to detail" at bounding box center [332, 167] width 197 height 29
paste textarea "Secondary full bathroom"
type textarea "#sala - Secondary full bathroom"
drag, startPoint x: 259, startPoint y: 161, endPoint x: 353, endPoint y: 158, distance: 93.7
click at [352, 161] on textarea "#sala - Secondary full bathroom" at bounding box center [332, 167] width 197 height 29
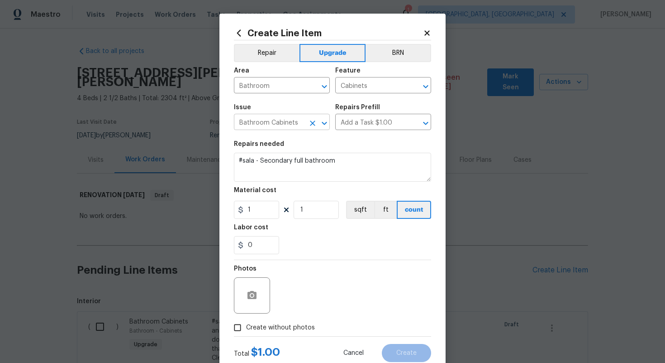
click at [288, 126] on input "Bathroom Cabinets" at bounding box center [269, 123] width 71 height 14
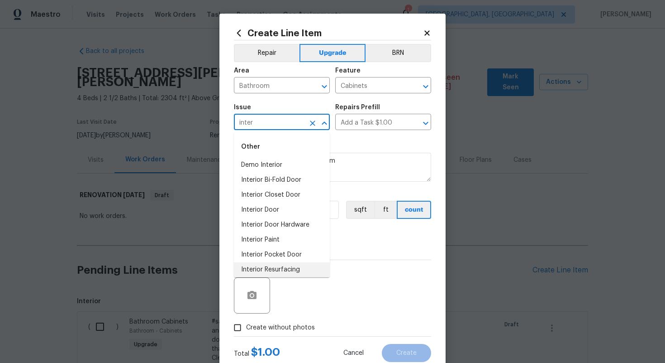
click at [287, 270] on li "Interior Resurfacing" at bounding box center [282, 269] width 96 height 15
type input "Interior Resurfacing"
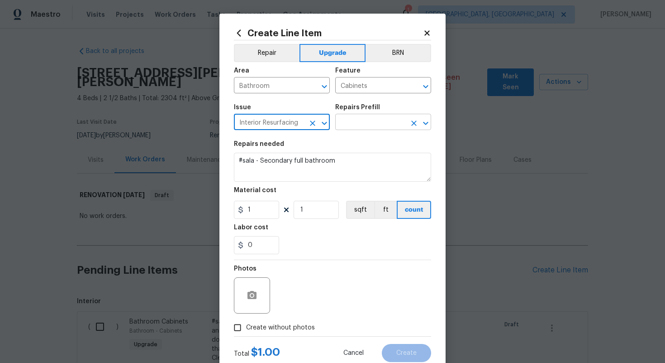
type input "Interior Resurfacing"
click at [372, 119] on input "text" at bounding box center [370, 123] width 71 height 14
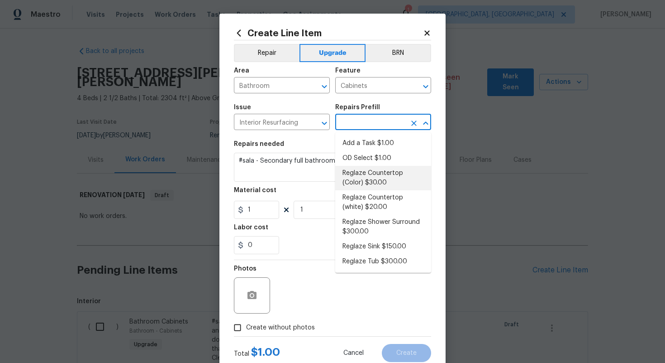
click at [353, 180] on li "Reglaze Countertop (Color) $30.00" at bounding box center [383, 178] width 96 height 24
type input "Reglaze Countertop (Color) $30.00"
type textarea "Prep, mask and reglaze finish the countertop (Speckle) PM to approve of finish …"
type input "30"
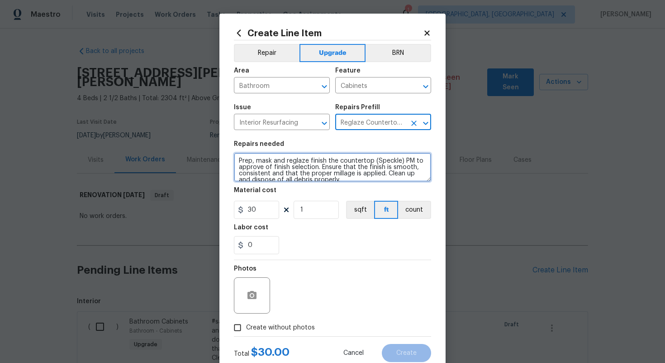
click at [239, 158] on textarea "Prep, mask and reglaze finish the countertop (Speckle) PM to approve of finish …" at bounding box center [332, 167] width 197 height 29
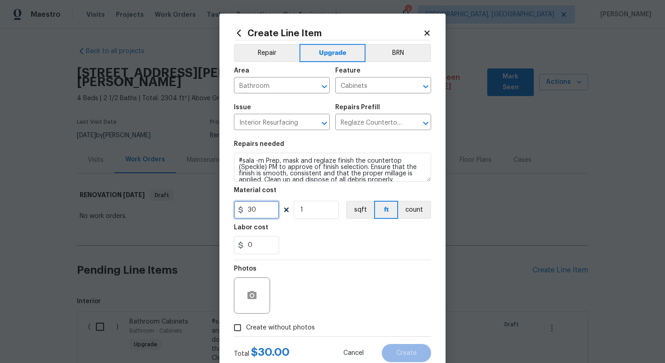
click at [268, 212] on input "30" at bounding box center [256, 209] width 45 height 18
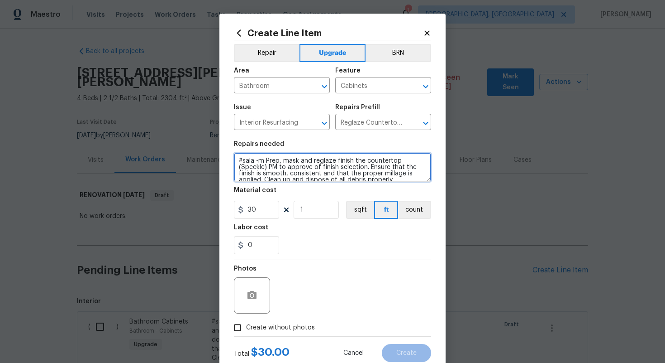
click at [262, 164] on textarea "#sala -m Prep, mask and reglaze finish the countertop (Speckle) PM to approve o…" at bounding box center [332, 167] width 197 height 29
paste textarea "Secondary full bathroom"
type textarea "#sala -Secondary full bathroom - Prep, mask and reglaze finish the countertop (…"
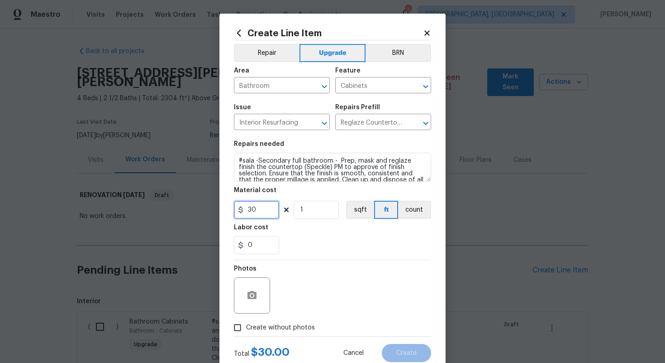
click at [257, 209] on input "30" at bounding box center [256, 209] width 45 height 18
type input "350"
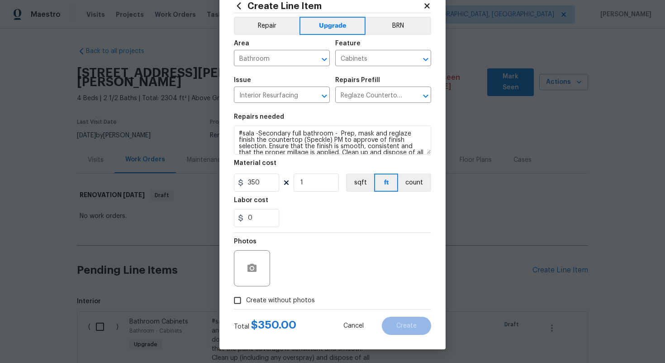
click at [300, 296] on span "Create without photos" at bounding box center [280, 301] width 69 height 10
click at [246, 296] on input "Create without photos" at bounding box center [237, 299] width 17 height 17
checkbox input "true"
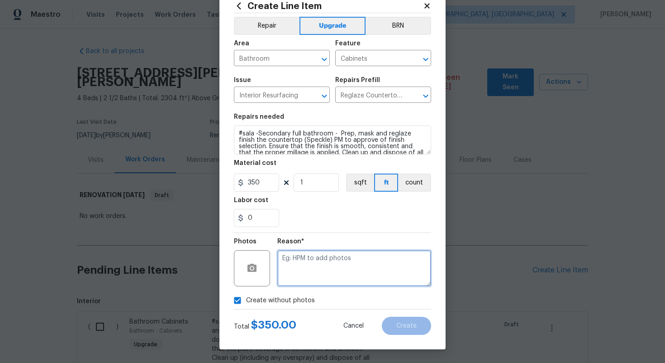
click at [306, 282] on textarea at bounding box center [354, 268] width 154 height 36
type textarea "n/a"
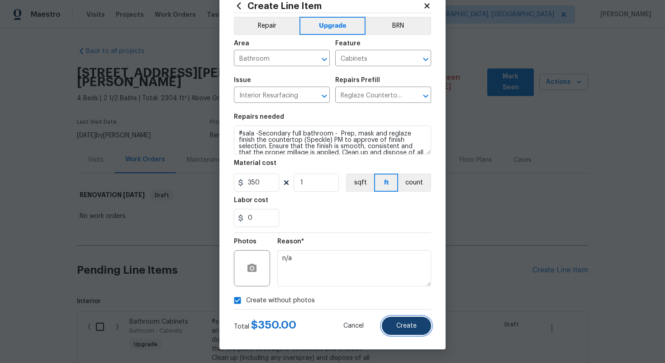
click at [414, 333] on button "Create" at bounding box center [406, 325] width 49 height 18
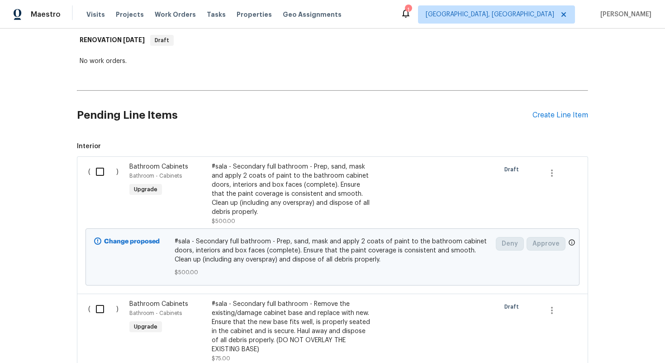
scroll to position [146, 0]
